Goal: Task Accomplishment & Management: Manage account settings

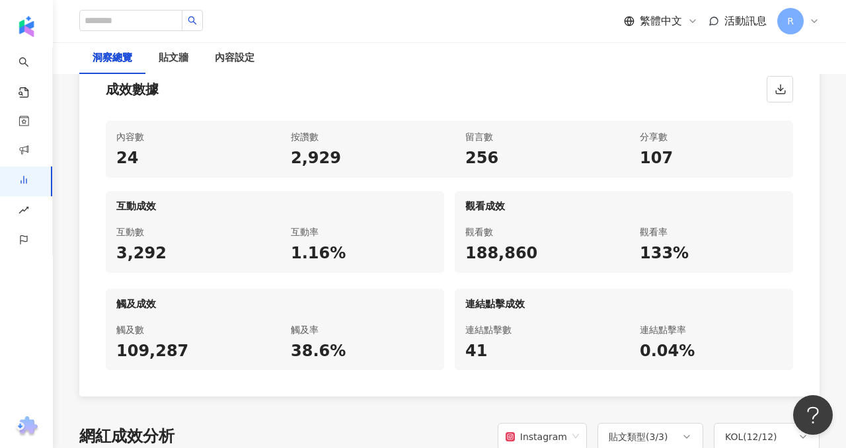
scroll to position [661, 0]
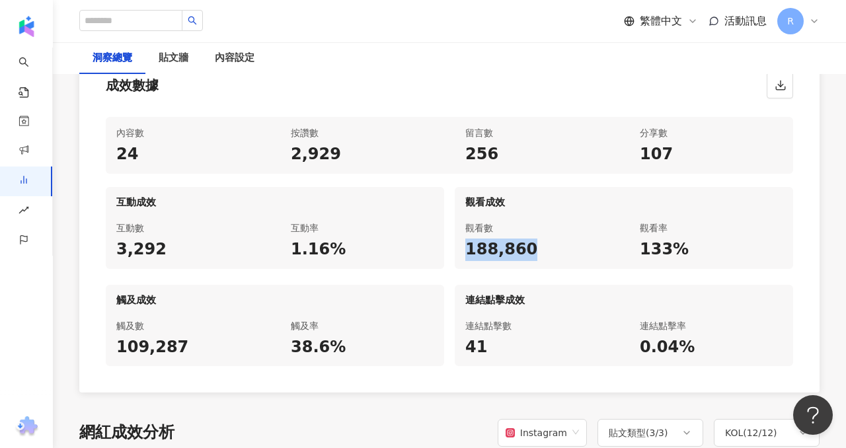
drag, startPoint x: 466, startPoint y: 250, endPoint x: 526, endPoint y: 251, distance: 60.1
click at [526, 251] on div "188,860" at bounding box center [536, 250] width 143 height 22
copy div "188,860"
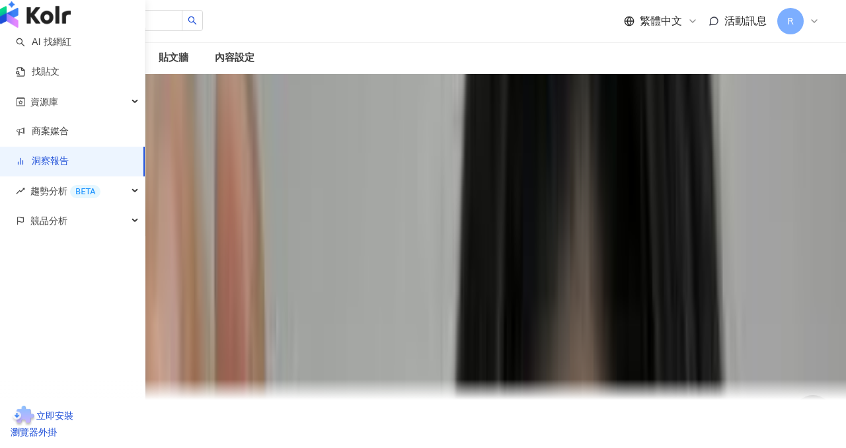
click at [69, 168] on link "洞察報告" at bounding box center [42, 161] width 53 height 13
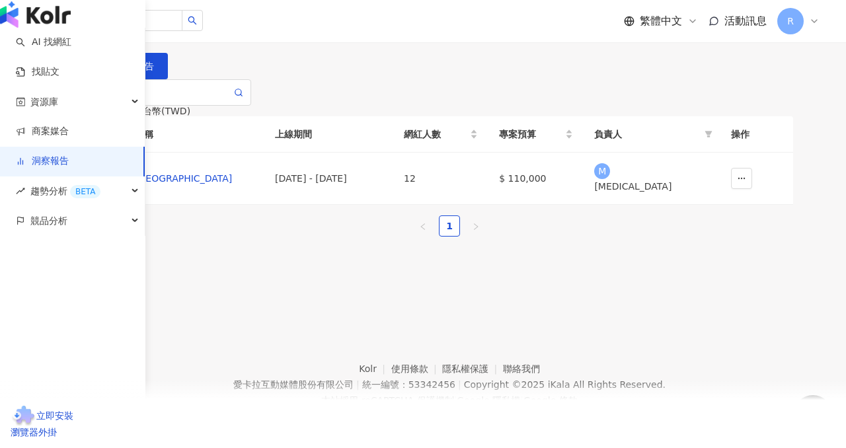
click at [69, 168] on link "洞察報告" at bounding box center [42, 161] width 53 height 13
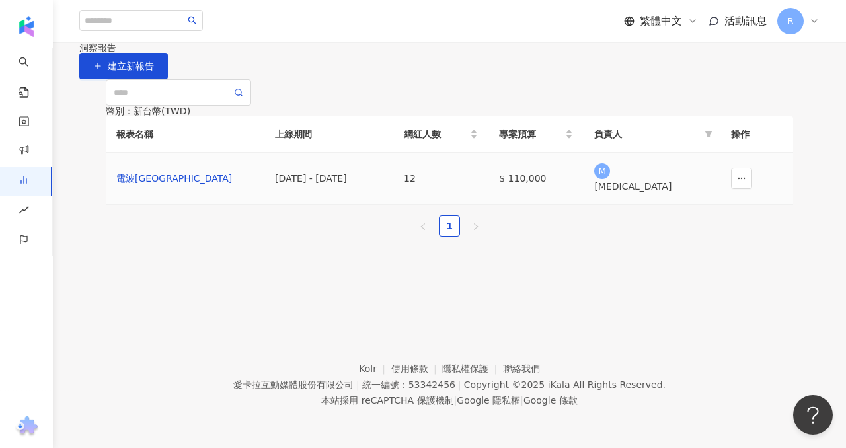
click at [383, 186] on div "2025/6/30 - 2025/8/10" at bounding box center [329, 178] width 108 height 15
click at [318, 205] on td "2025/6/30 - 2025/8/10" at bounding box center [328, 179] width 129 height 52
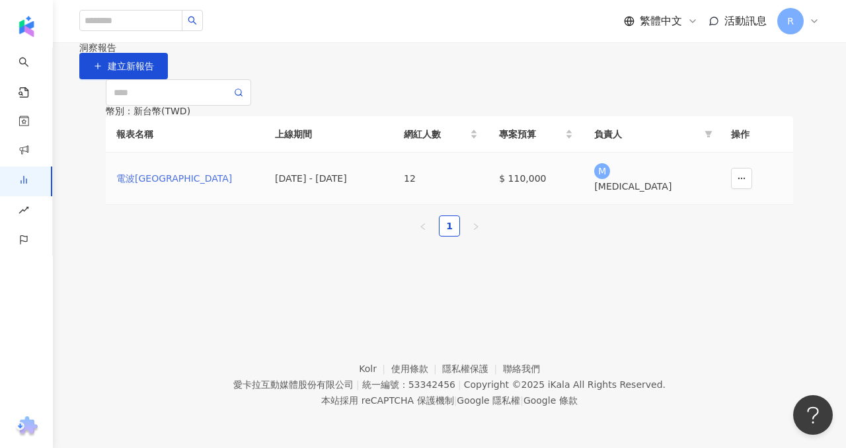
click at [159, 186] on div "電波澎澎" at bounding box center [184, 178] width 137 height 15
click at [158, 186] on div "電波澎澎" at bounding box center [184, 178] width 137 height 15
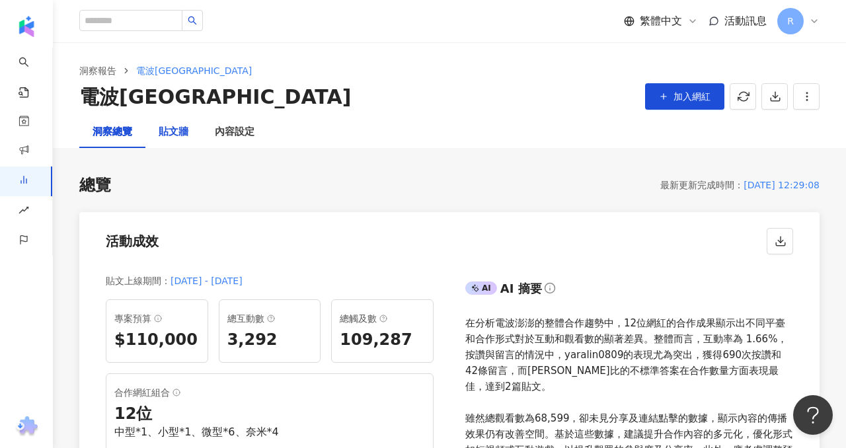
click at [174, 132] on div "貼文牆" at bounding box center [174, 132] width 30 height 16
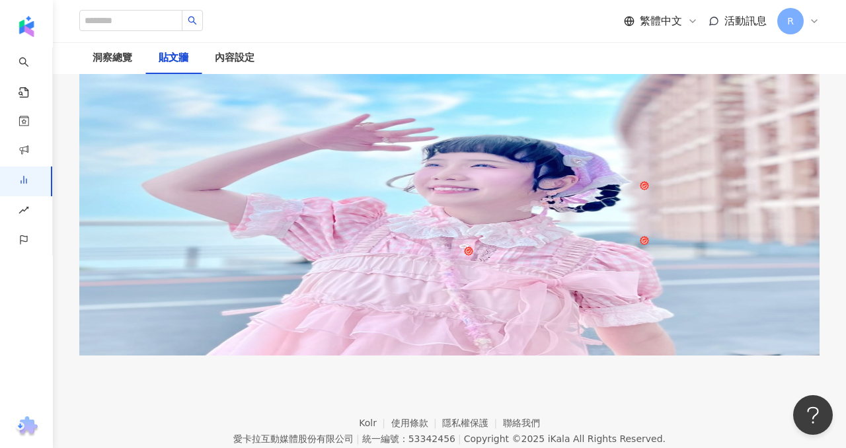
scroll to position [83, 0]
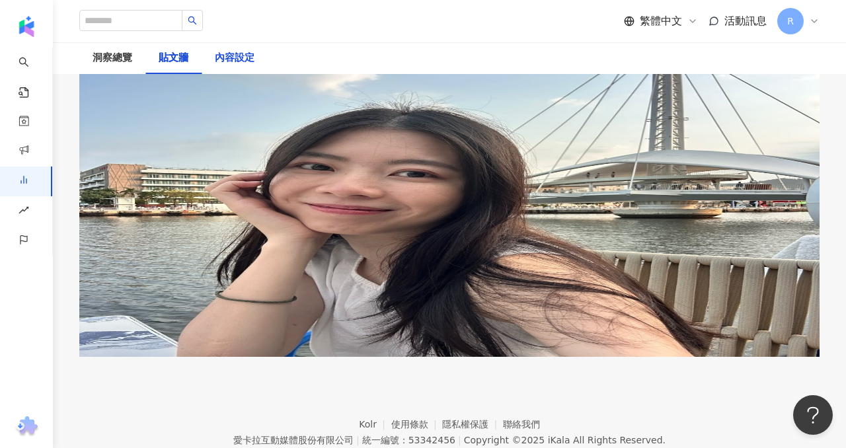
click at [239, 57] on div "內容設定" at bounding box center [235, 58] width 40 height 16
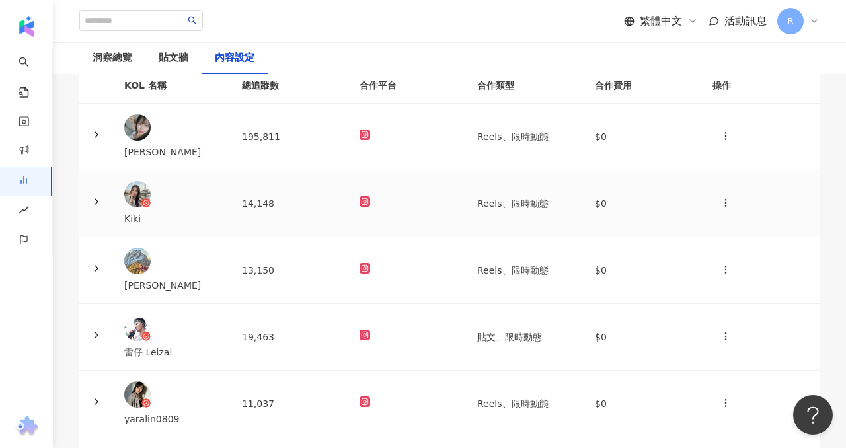
scroll to position [213, 0]
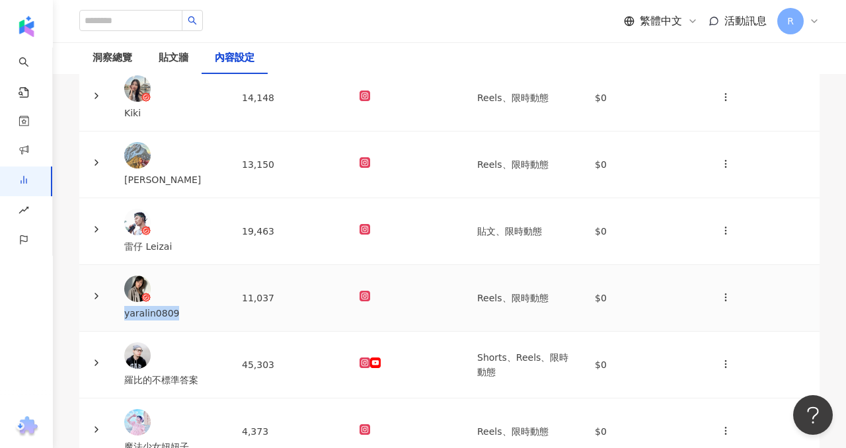
drag, startPoint x: 235, startPoint y: 281, endPoint x: 184, endPoint y: 281, distance: 51.5
click at [184, 306] on div "yaralin0809" at bounding box center [172, 313] width 96 height 15
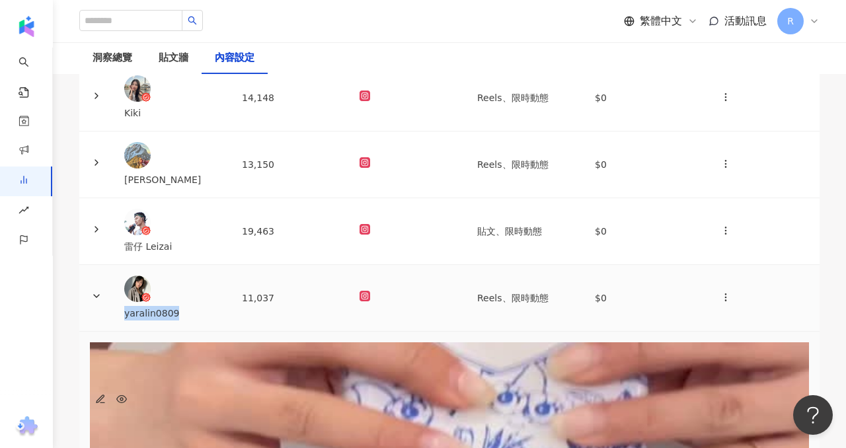
copy div "yaralin0809"
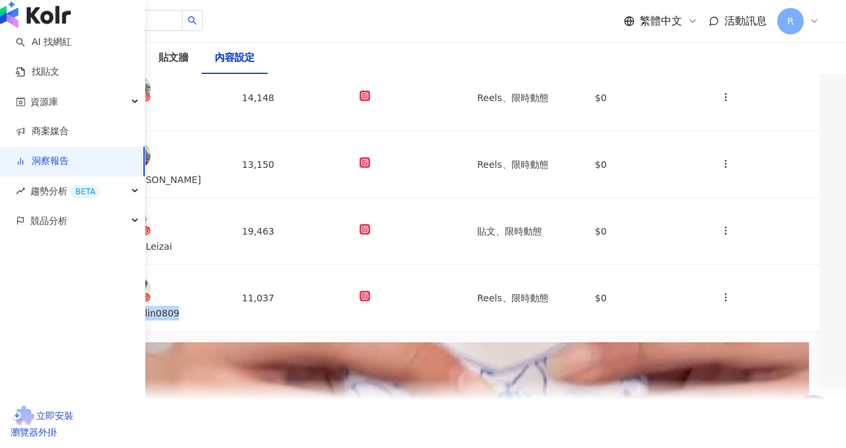
click at [54, 168] on link "洞察報告" at bounding box center [42, 161] width 53 height 13
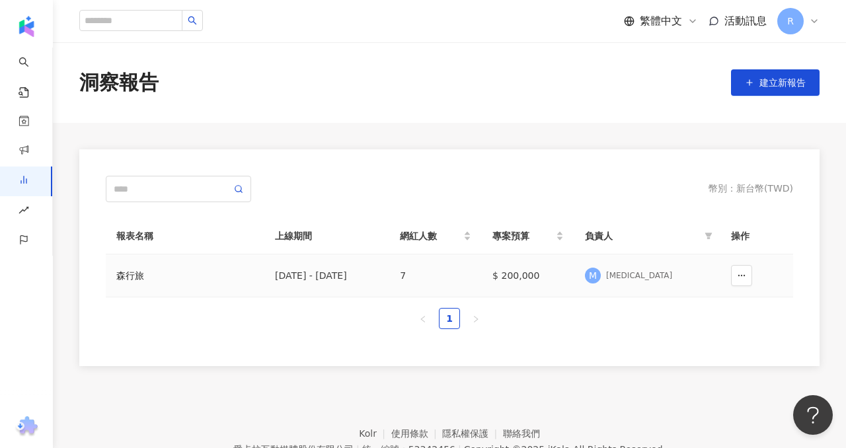
click at [232, 283] on td "森行旅" at bounding box center [185, 275] width 159 height 43
click at [205, 271] on div "森行旅" at bounding box center [184, 275] width 137 height 15
click at [205, 271] on div "洞察報告 建立新報告 幣別 ： 新台幣 ( TWD ) 報表名稱 上線期間 網紅人數 專案預算 負責人 操作 森行旅 [DATE] - [DATE] 7 $ …" at bounding box center [449, 204] width 793 height 324
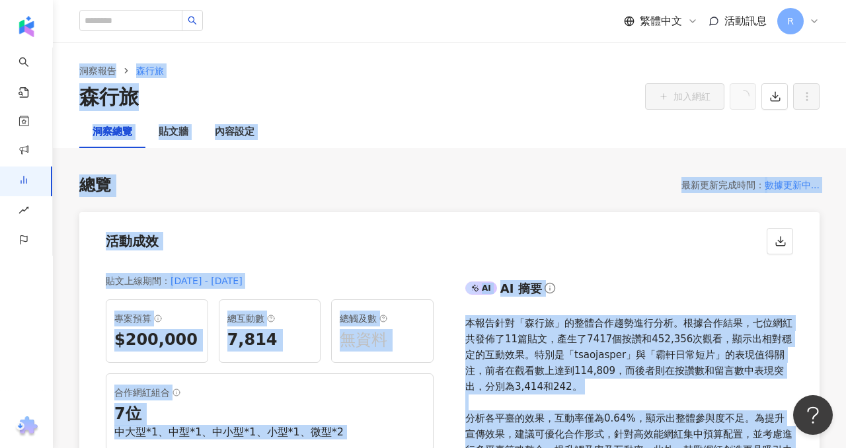
click at [302, 209] on div "總覽 最新更新完成時間 ： 數據更新中... 活動成效 貼文上線期間 ： [DATE] - [DATE] 專案預算 $200,000 總互動數 7,814 總…" at bounding box center [449, 410] width 740 height 473
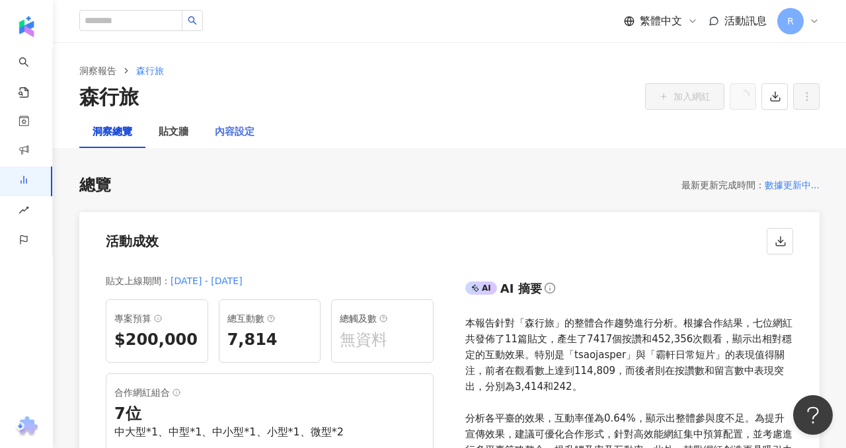
click at [239, 120] on div "內容設定" at bounding box center [235, 132] width 66 height 32
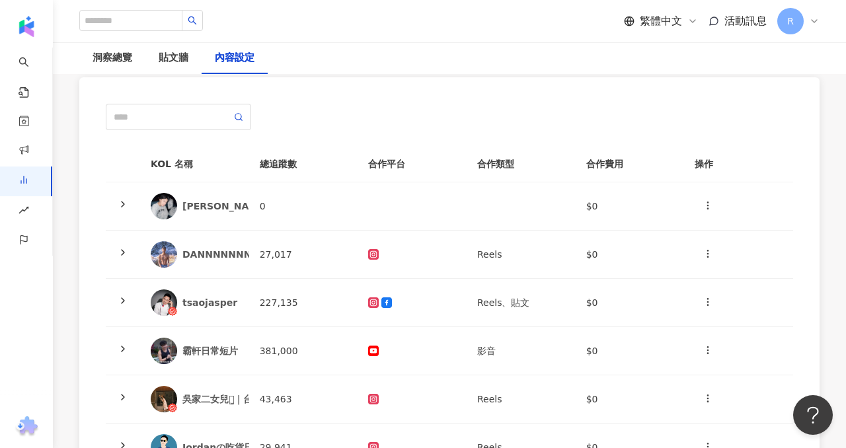
scroll to position [96, 0]
click at [709, 204] on icon "button" at bounding box center [707, 206] width 11 height 11
click at [726, 237] on div "新增內容" at bounding box center [731, 238] width 52 height 15
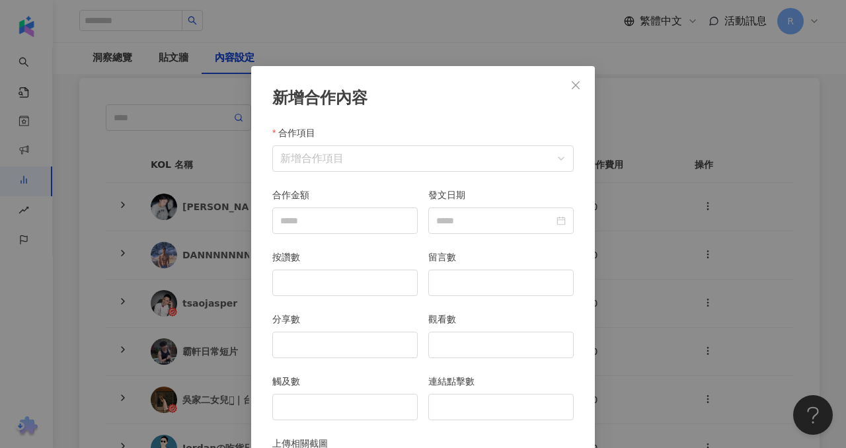
scroll to position [66, 0]
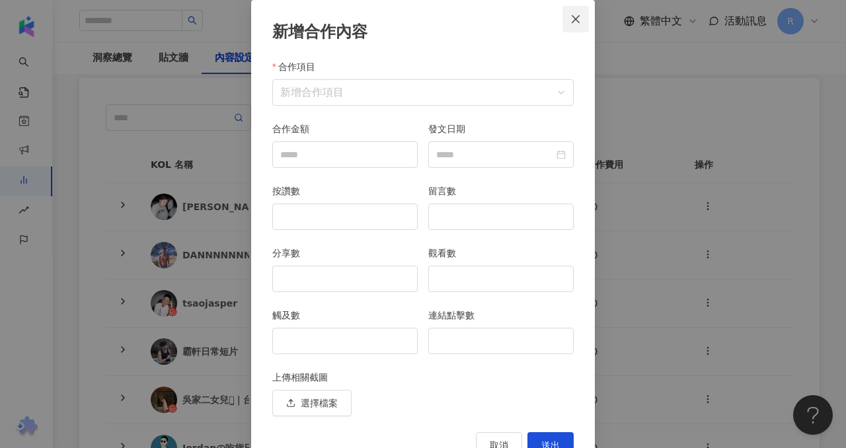
click at [574, 12] on button "Close" at bounding box center [575, 19] width 26 height 26
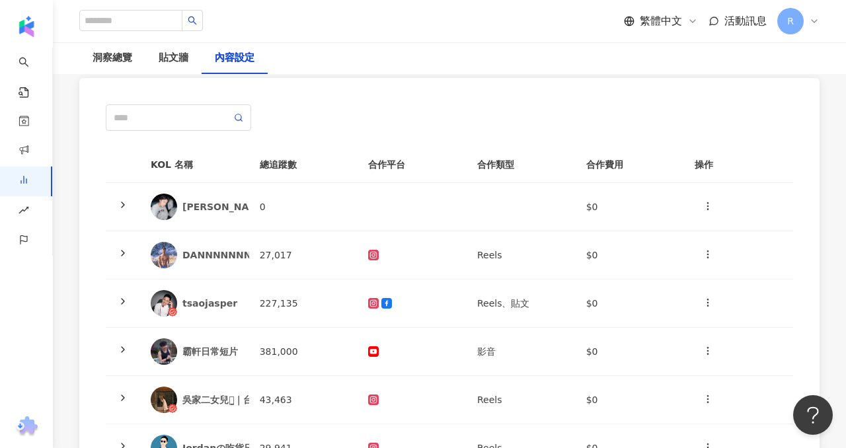
scroll to position [0, 0]
click at [120, 207] on icon at bounding box center [123, 205] width 11 height 11
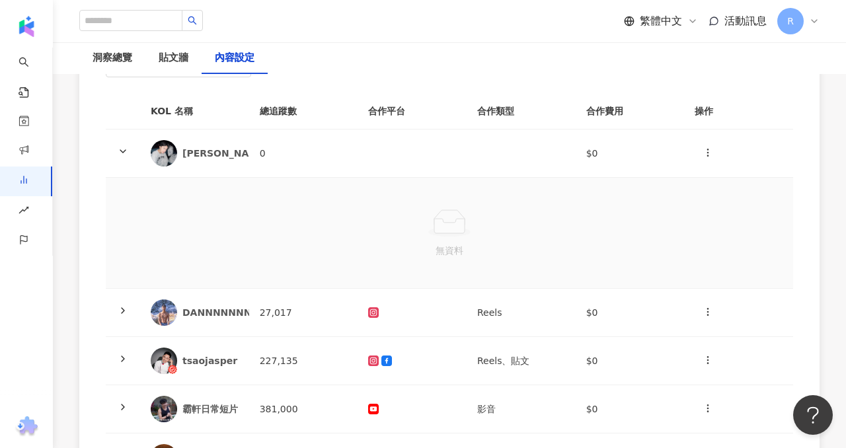
scroll to position [151, 0]
click at [240, 303] on td "DANNNNNNNNNNNNY" at bounding box center [194, 312] width 109 height 48
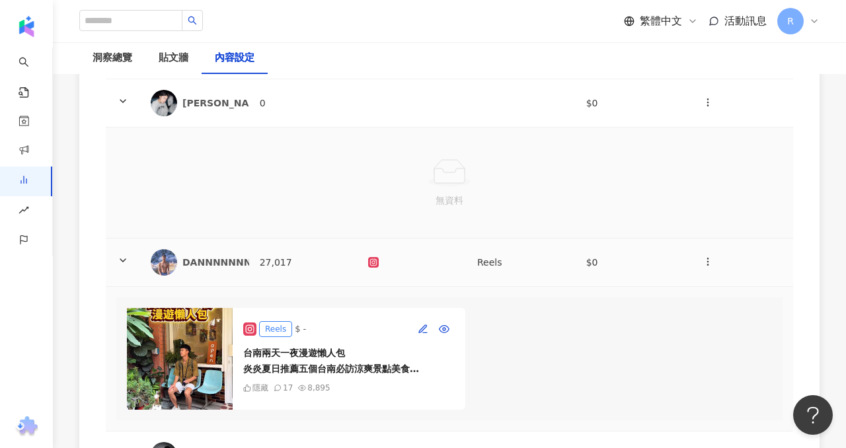
scroll to position [215, 0]
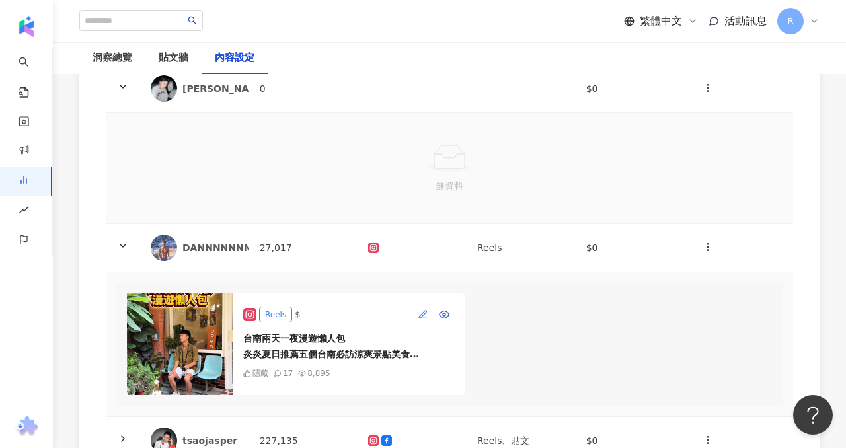
click at [424, 311] on icon "button" at bounding box center [423, 314] width 11 height 11
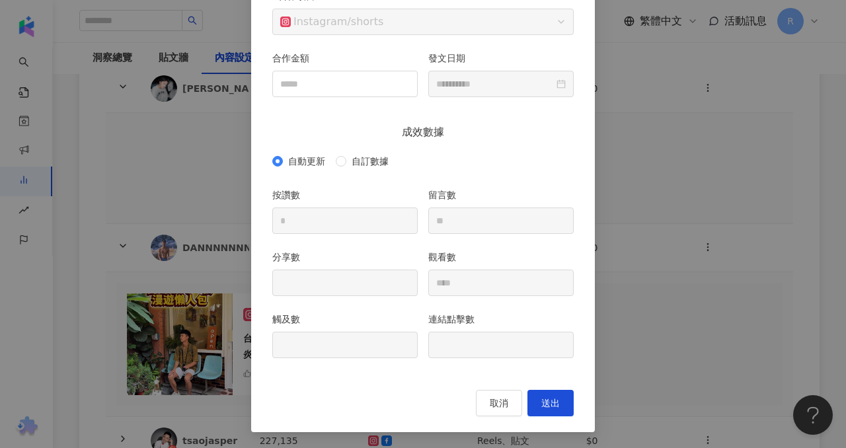
scroll to position [136, 0]
click at [349, 165] on span "自訂數據" at bounding box center [370, 162] width 48 height 15
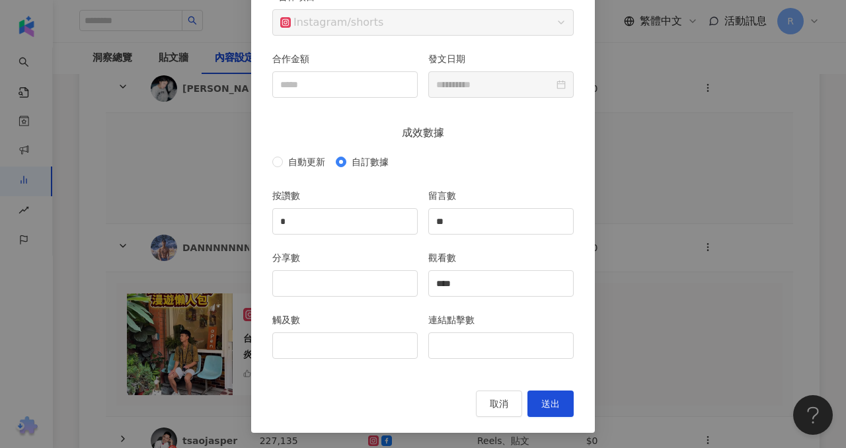
click at [607, 151] on div "**********" at bounding box center [423, 224] width 846 height 448
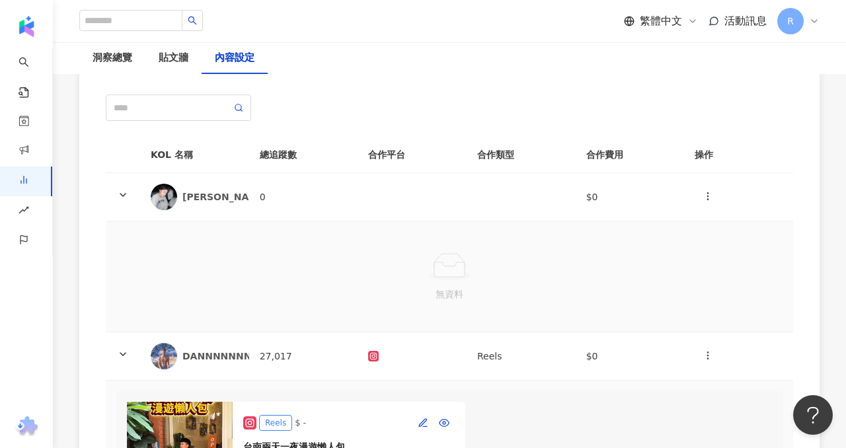
scroll to position [0, 0]
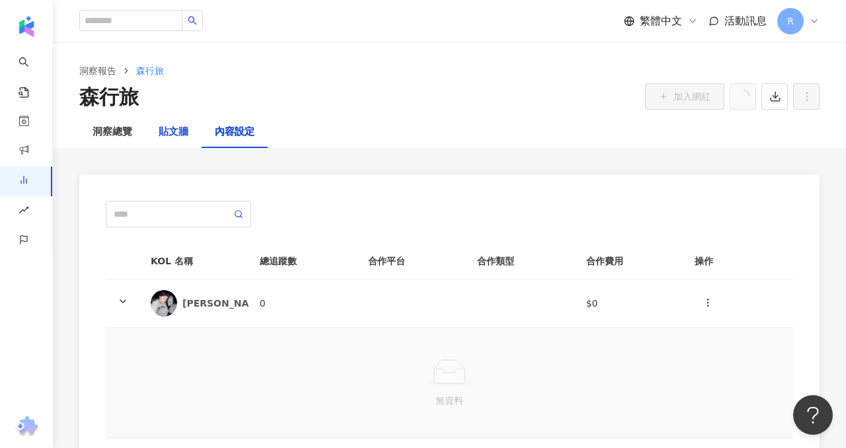
click at [174, 131] on div "貼文牆" at bounding box center [174, 132] width 30 height 16
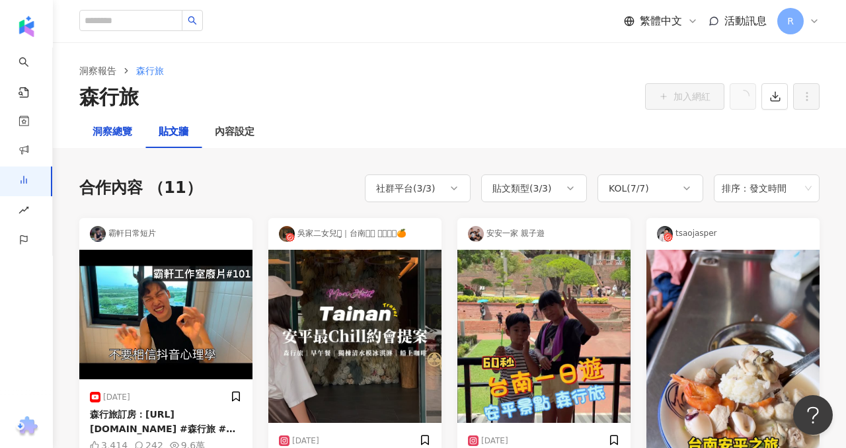
click at [114, 128] on div "洞察總覽" at bounding box center [113, 132] width 40 height 16
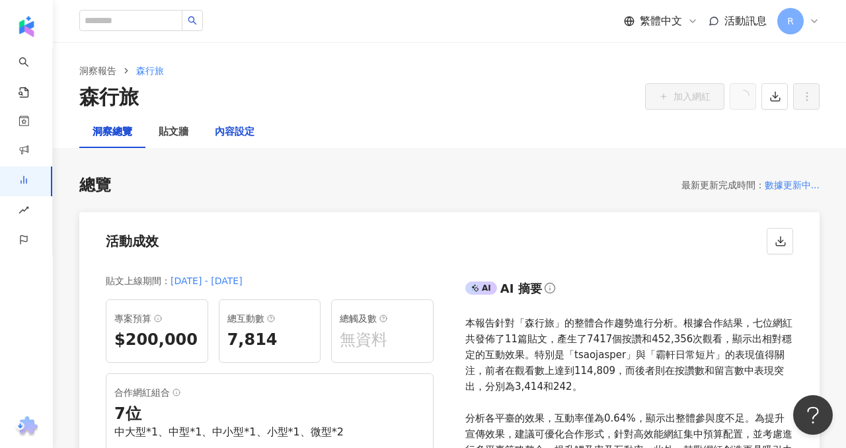
click at [223, 128] on div "內容設定" at bounding box center [235, 132] width 40 height 16
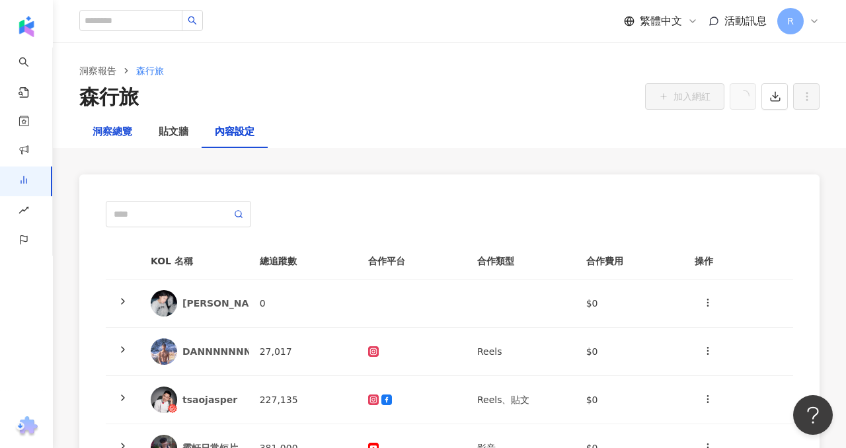
click at [124, 131] on div "洞察總覽" at bounding box center [113, 132] width 40 height 16
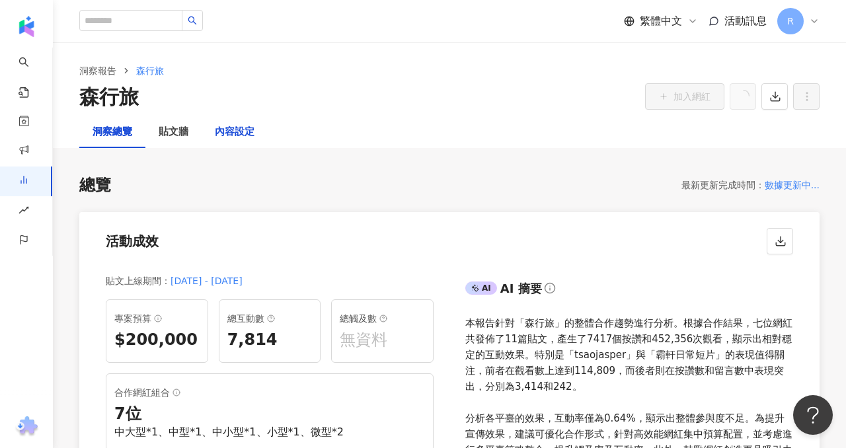
click at [234, 133] on div "內容設定" at bounding box center [235, 132] width 40 height 16
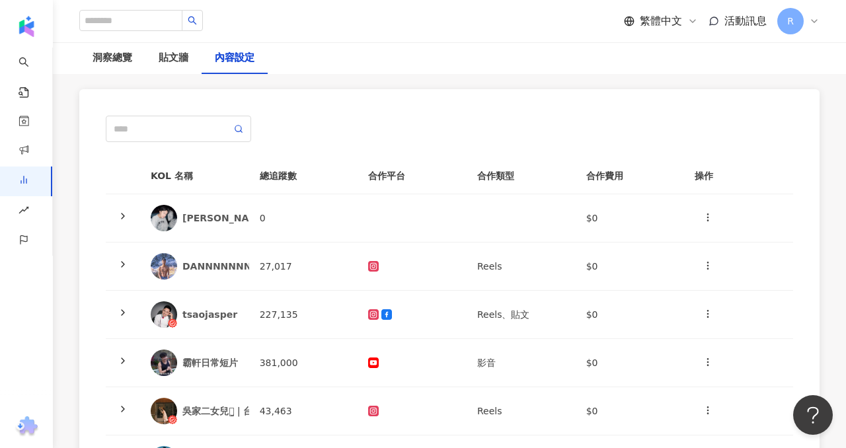
scroll to position [85, 0]
click at [130, 213] on td at bounding box center [123, 219] width 34 height 48
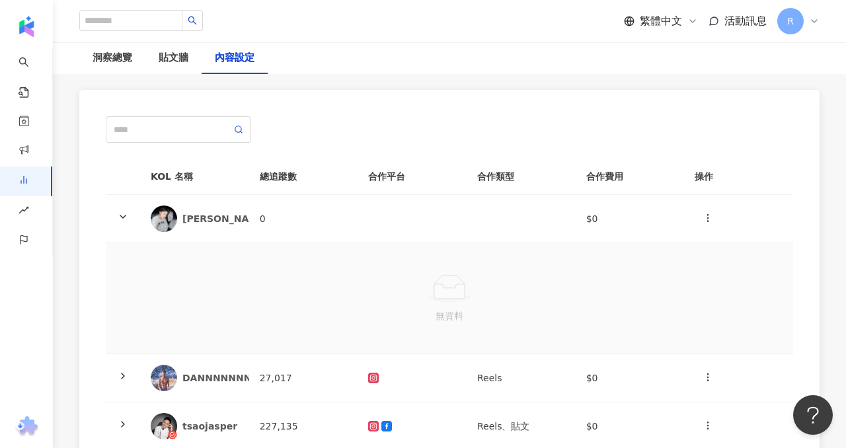
click at [301, 286] on div "無資料" at bounding box center [449, 298] width 666 height 89
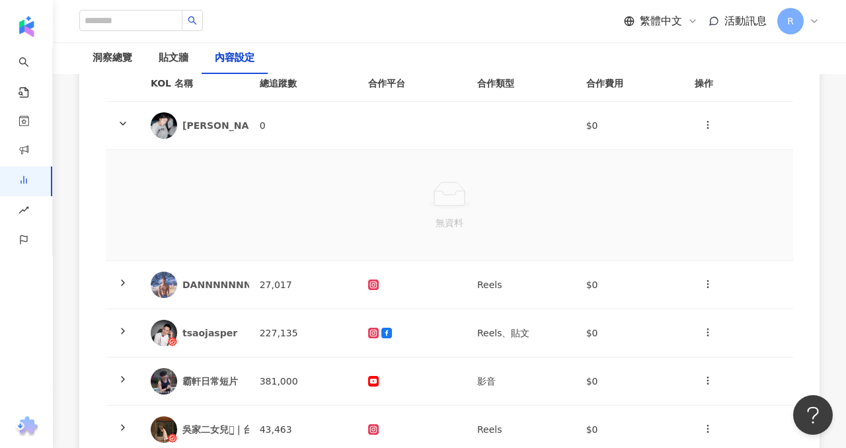
scroll to position [203, 0]
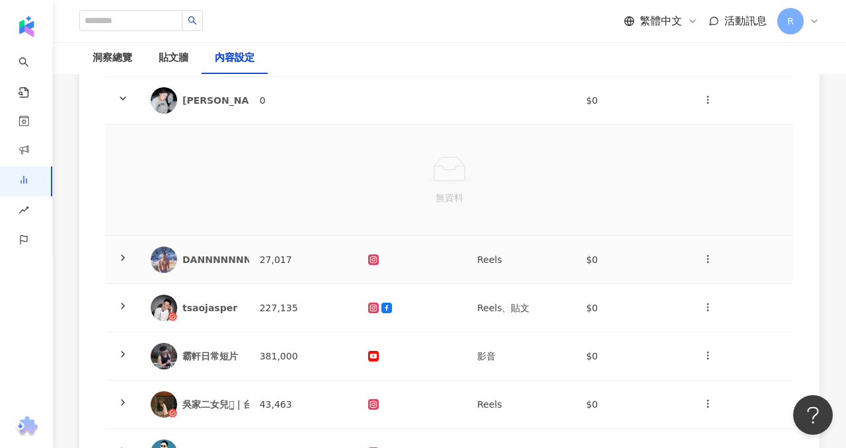
click at [115, 253] on td at bounding box center [123, 260] width 34 height 48
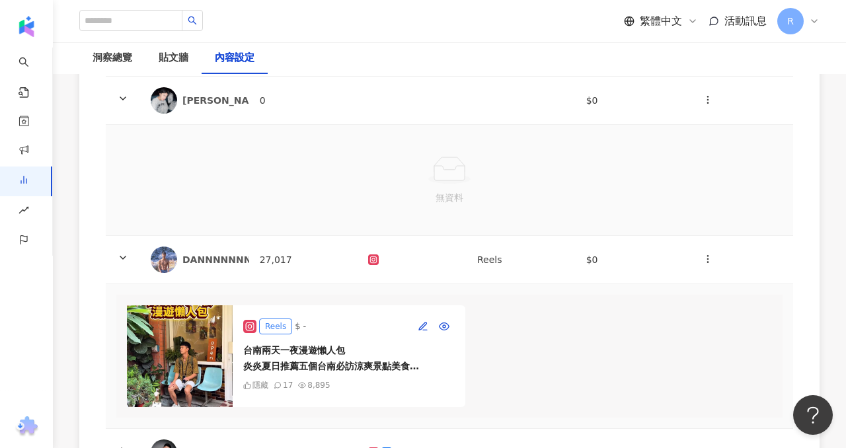
scroll to position [307, 0]
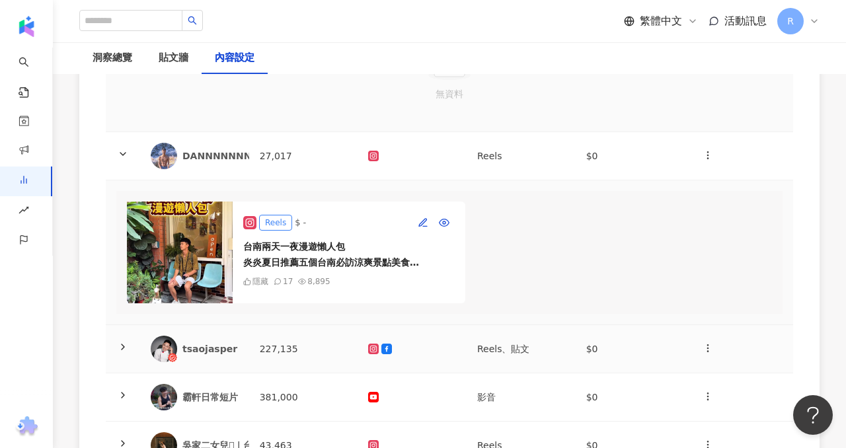
click at [340, 355] on td "227,135" at bounding box center [303, 349] width 109 height 48
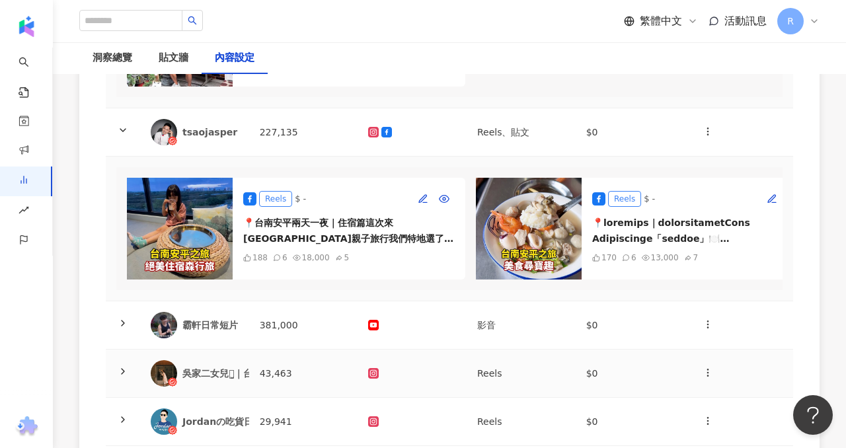
scroll to position [529, 0]
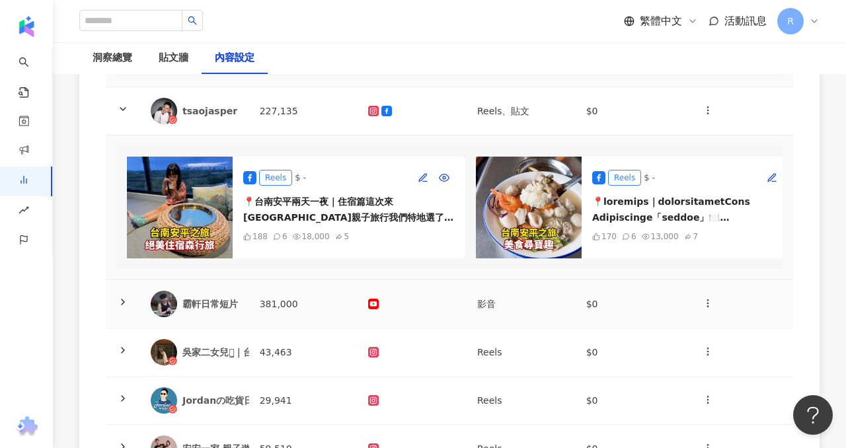
click at [335, 309] on td "381,000" at bounding box center [303, 304] width 109 height 48
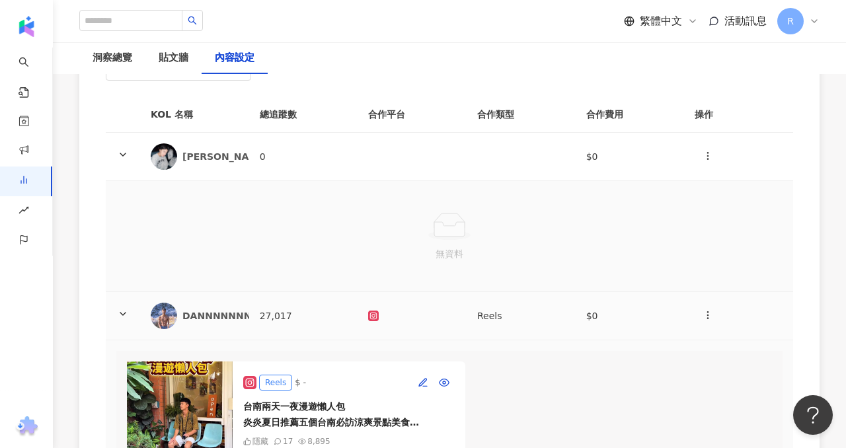
scroll to position [256, 0]
